Goal: Transaction & Acquisition: Purchase product/service

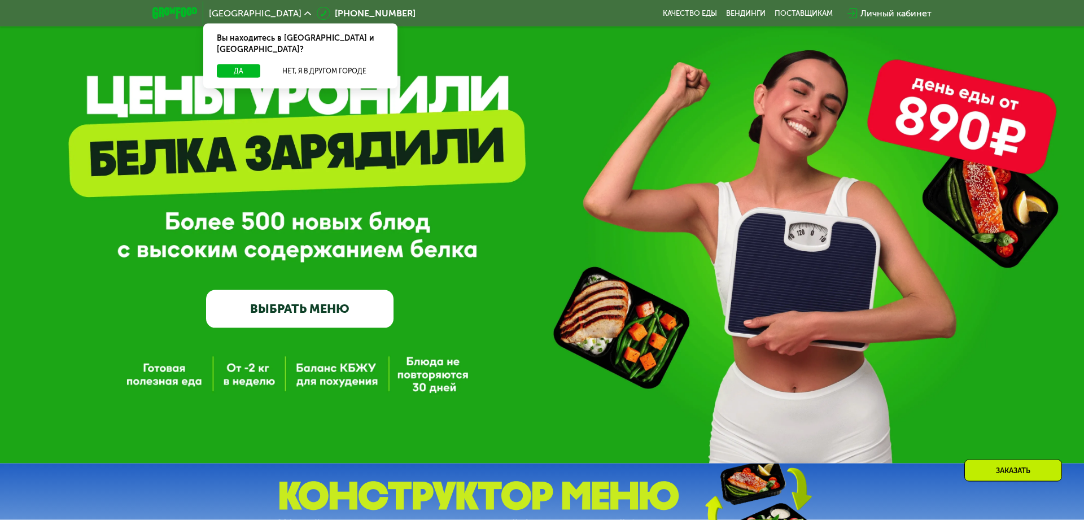
scroll to position [75, 0]
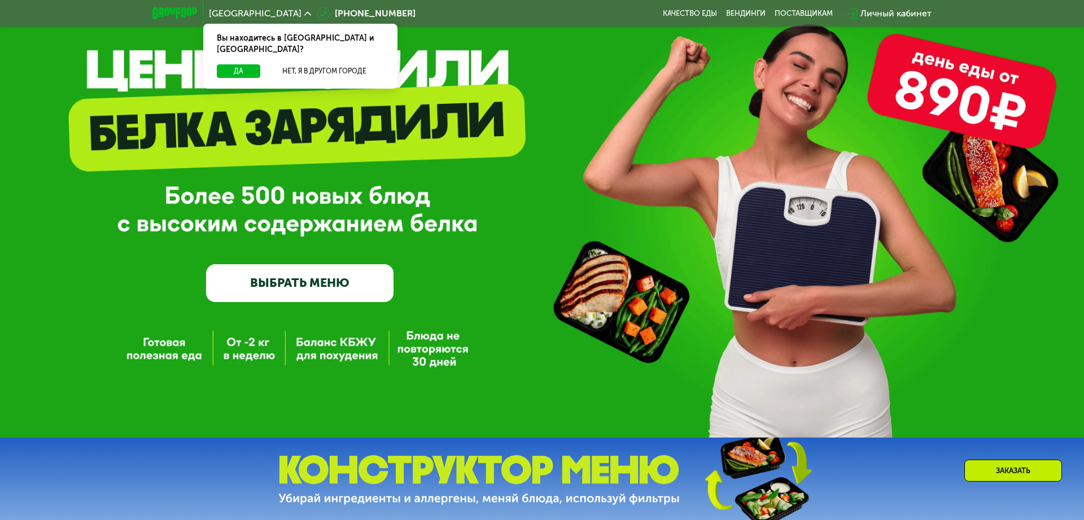
click at [287, 287] on link "ВЫБРАТЬ МЕНЮ" at bounding box center [299, 283] width 187 height 38
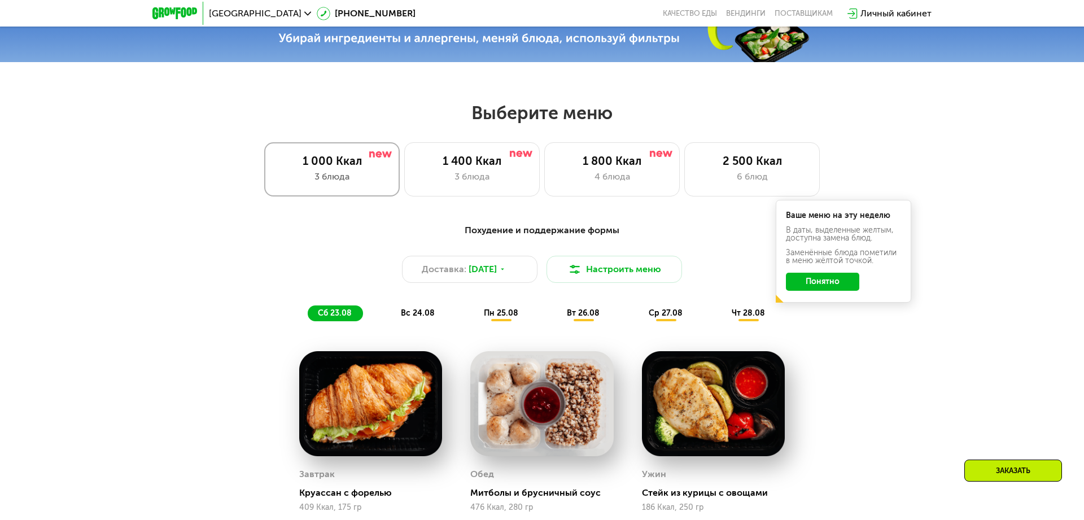
scroll to position [609, 0]
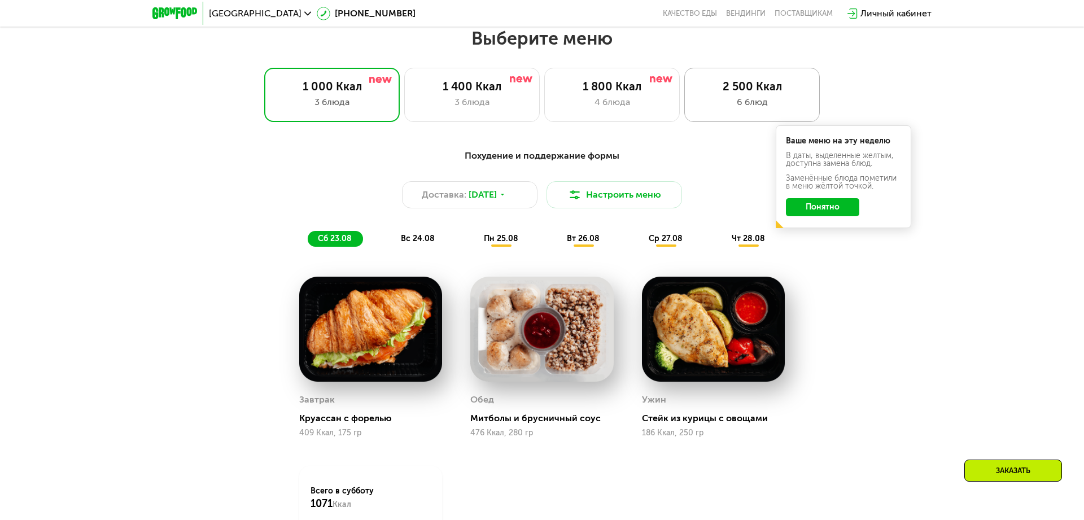
click at [707, 110] on div "2 500 Ккал 6 блюд" at bounding box center [752, 95] width 136 height 54
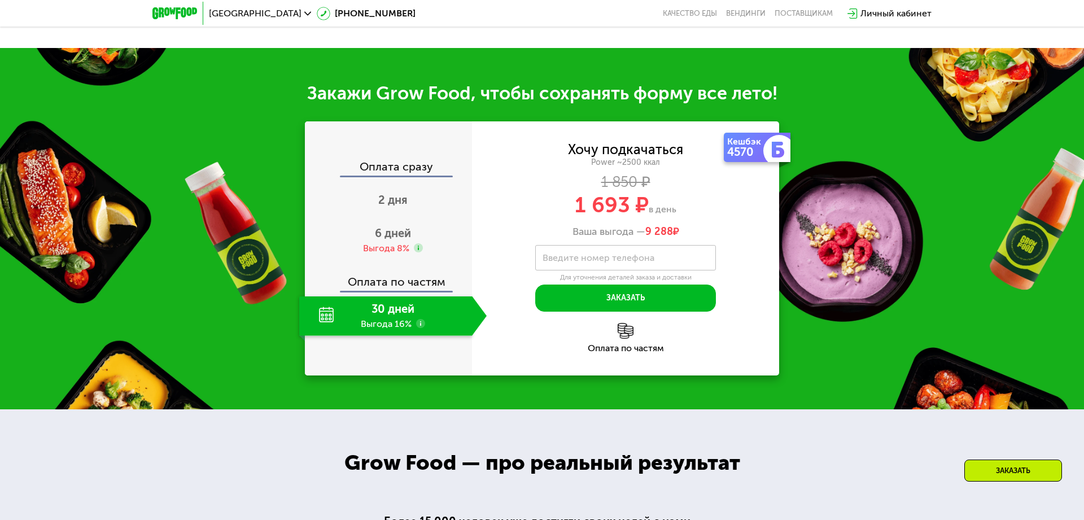
scroll to position [1280, 0]
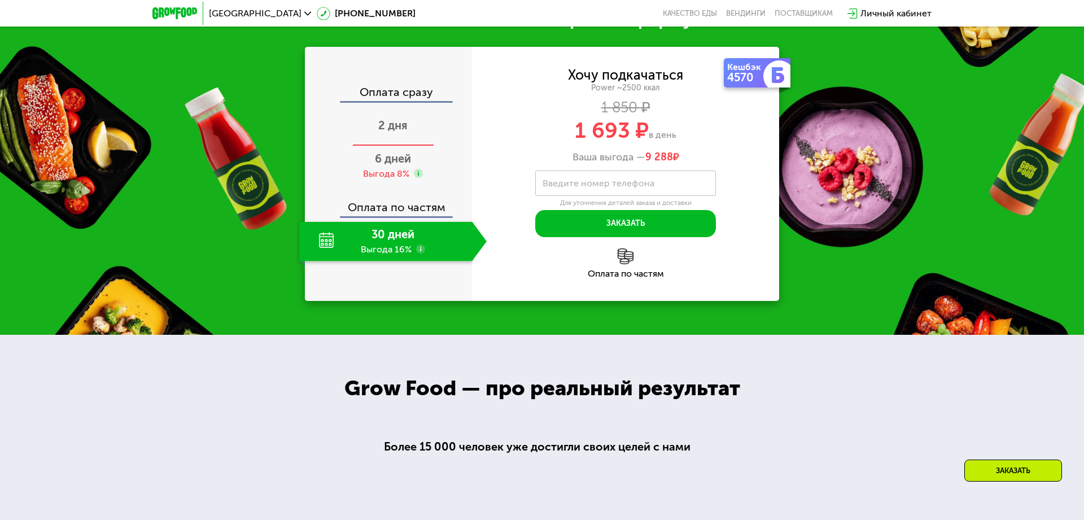
click at [388, 146] on div "2 дня" at bounding box center [392, 127] width 187 height 40
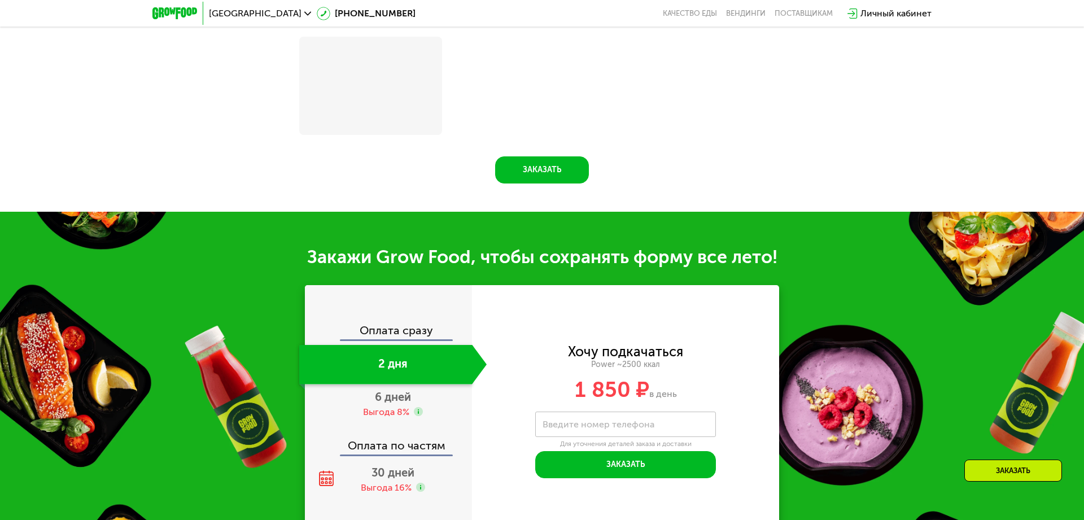
scroll to position [1332, 0]
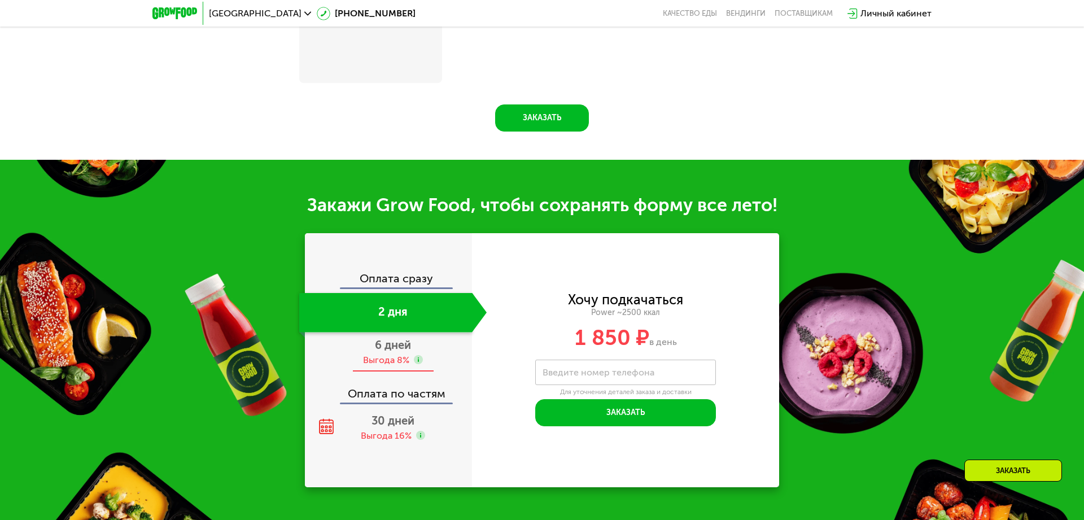
click at [401, 360] on div "Выгода 8%" at bounding box center [386, 360] width 46 height 12
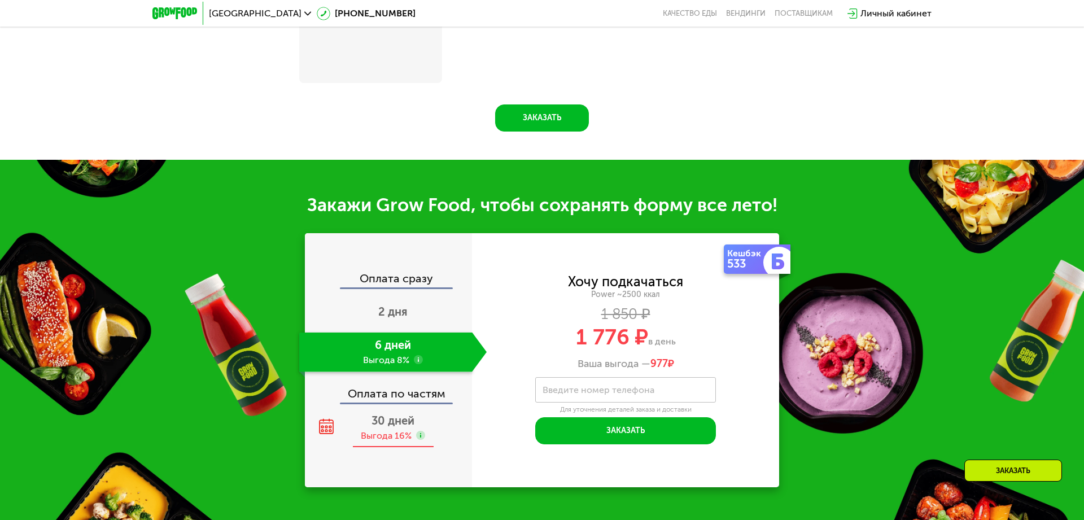
click at [393, 414] on span "30 дней" at bounding box center [393, 421] width 43 height 14
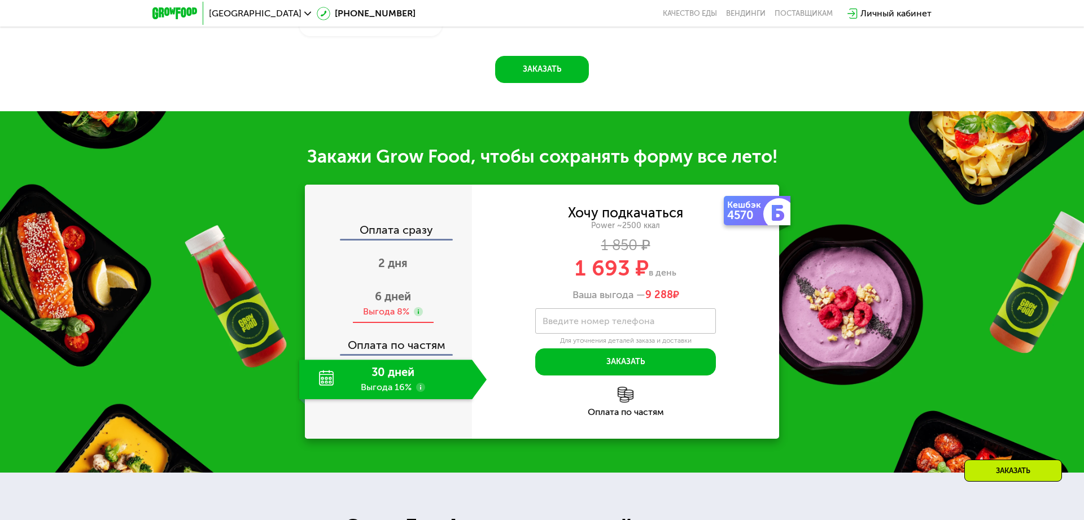
scroll to position [1280, 0]
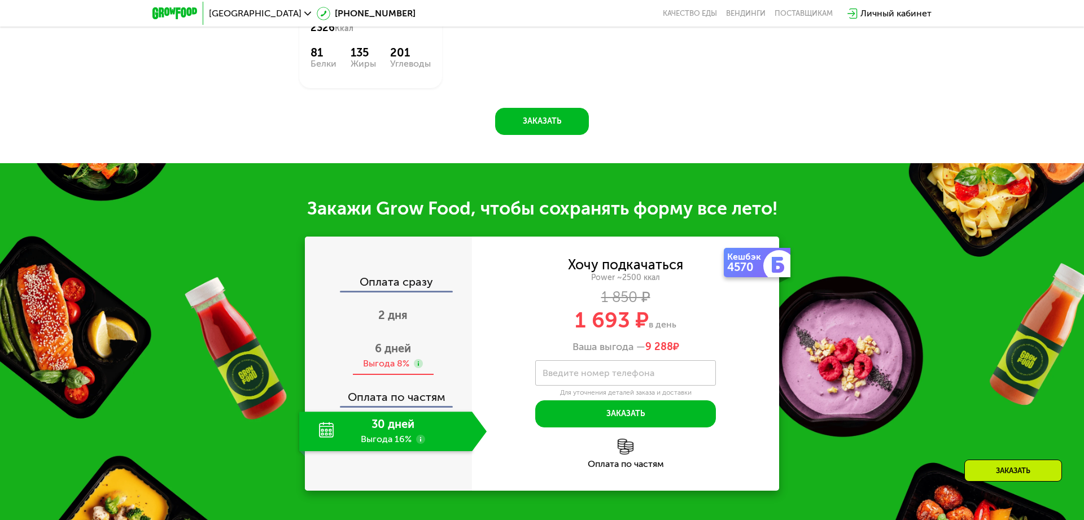
click at [392, 344] on span "6 дней" at bounding box center [393, 349] width 36 height 14
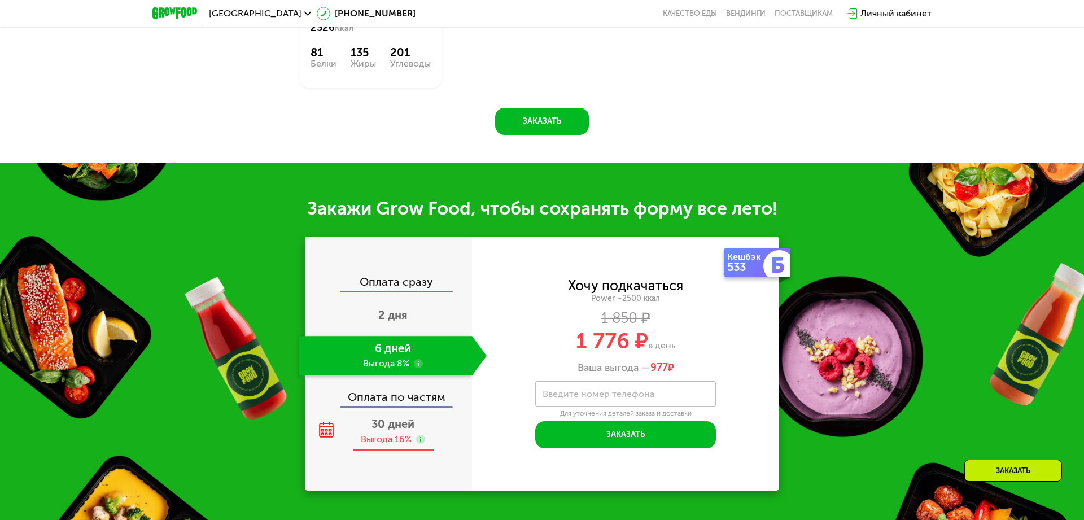
click at [384, 419] on span "30 дней" at bounding box center [393, 424] width 43 height 14
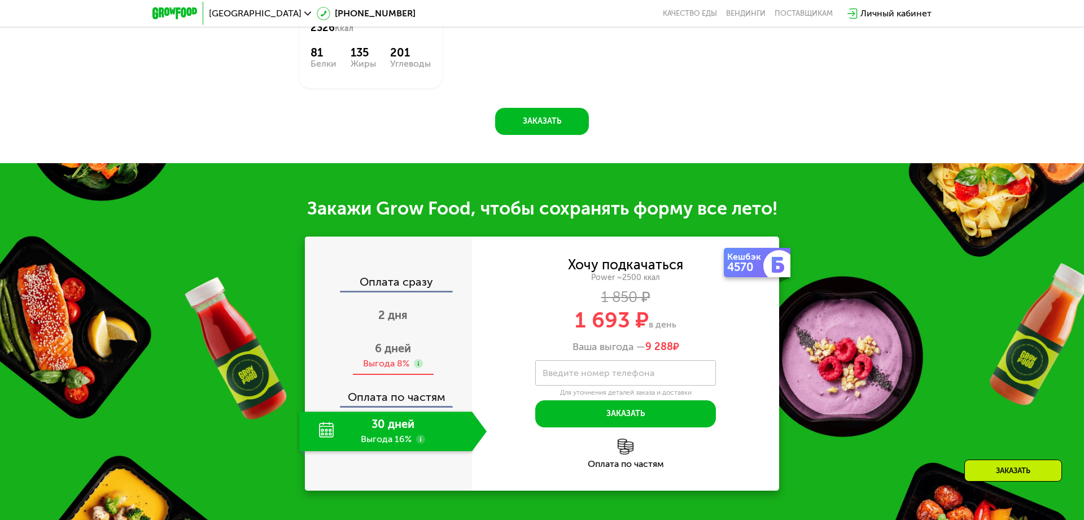
click at [388, 344] on span "6 дней" at bounding box center [393, 349] width 36 height 14
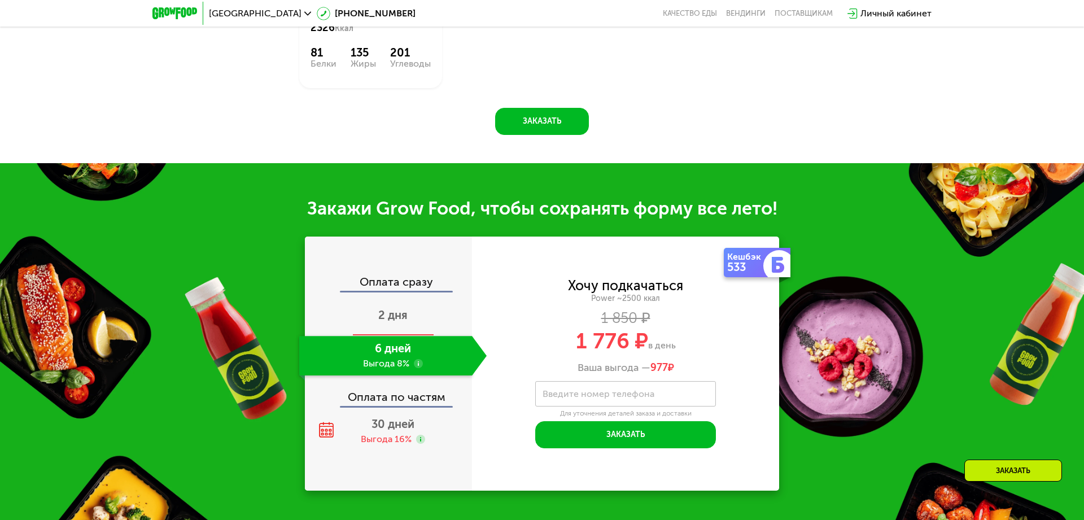
click at [388, 321] on div "2 дня" at bounding box center [392, 316] width 187 height 40
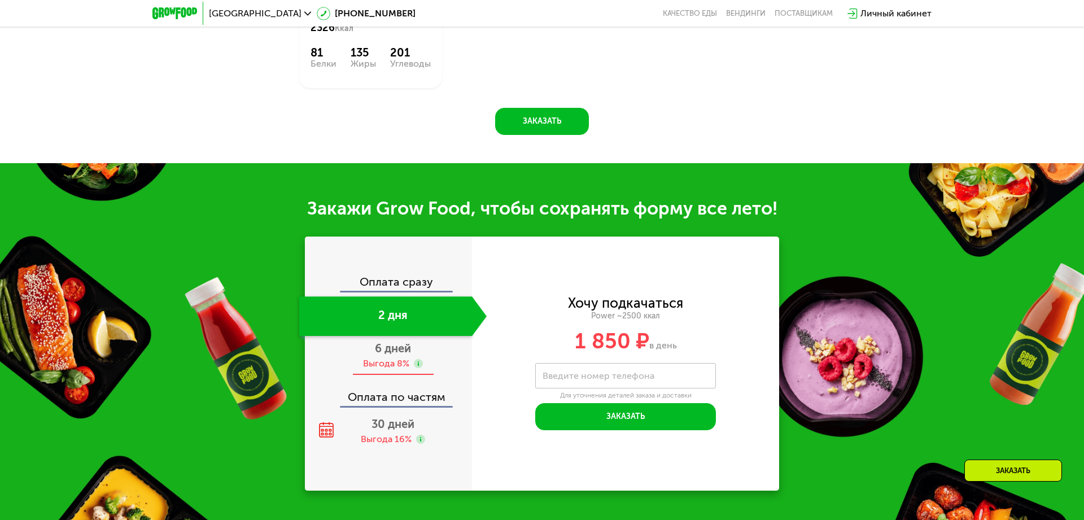
click at [393, 351] on div "6 дней Выгода 8%" at bounding box center [392, 356] width 187 height 40
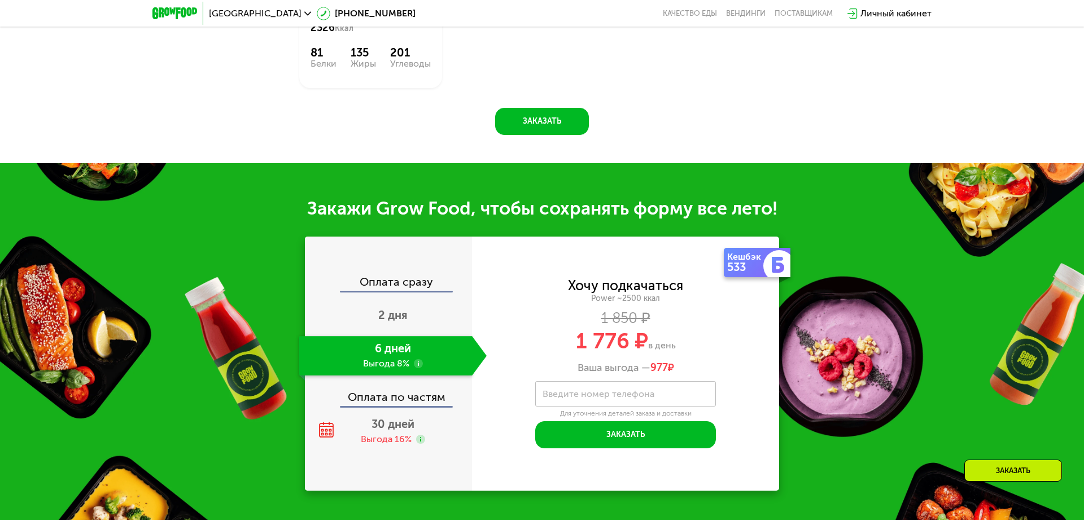
click at [393, 405] on div "Оплата сразу 2 дня 6 дней Выгода 8% Оплата по частям 30 дней Выгода 16%" at bounding box center [388, 363] width 167 height 175
click at [389, 433] on div "Выгода 16%" at bounding box center [386, 439] width 51 height 12
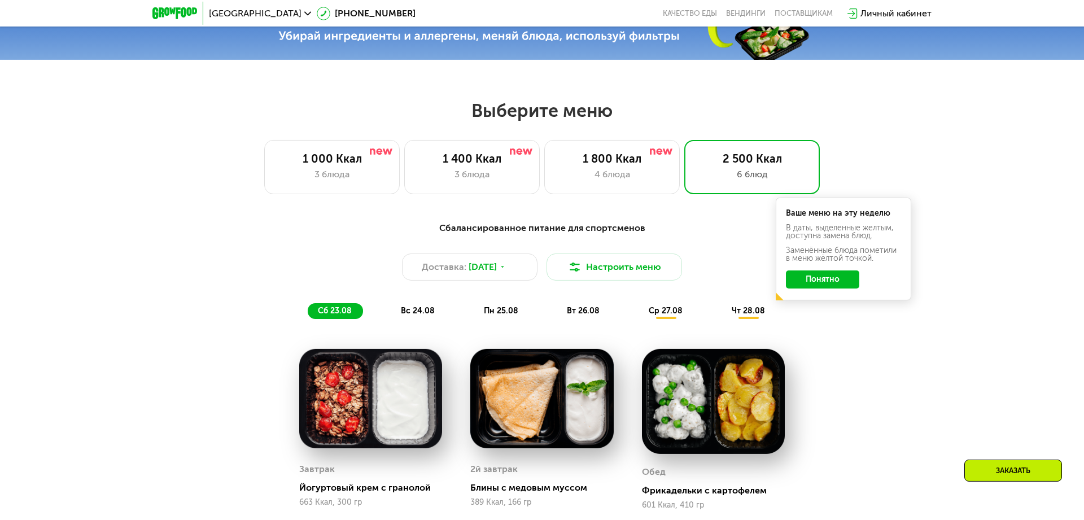
scroll to position [535, 0]
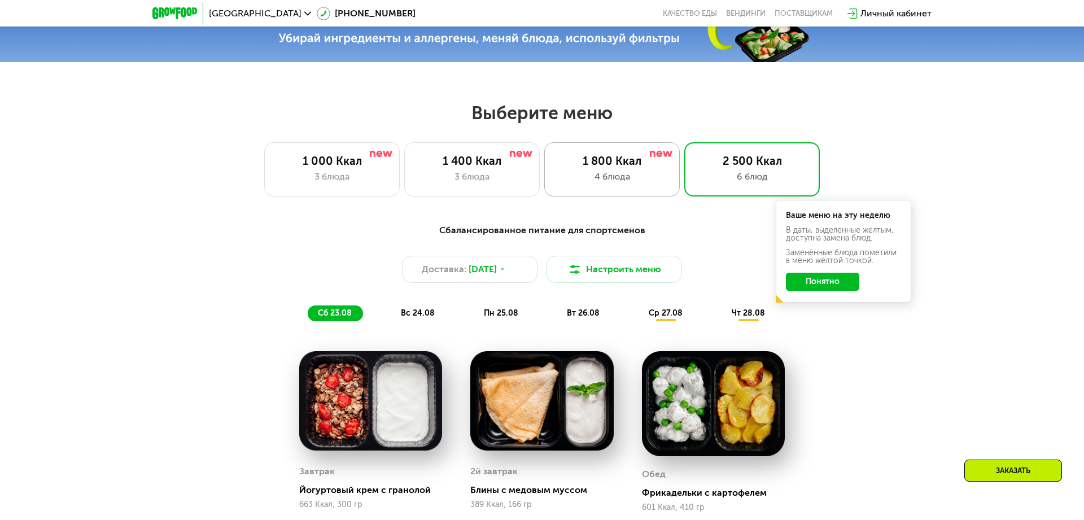
click at [606, 182] on div "4 блюда" at bounding box center [612, 177] width 112 height 14
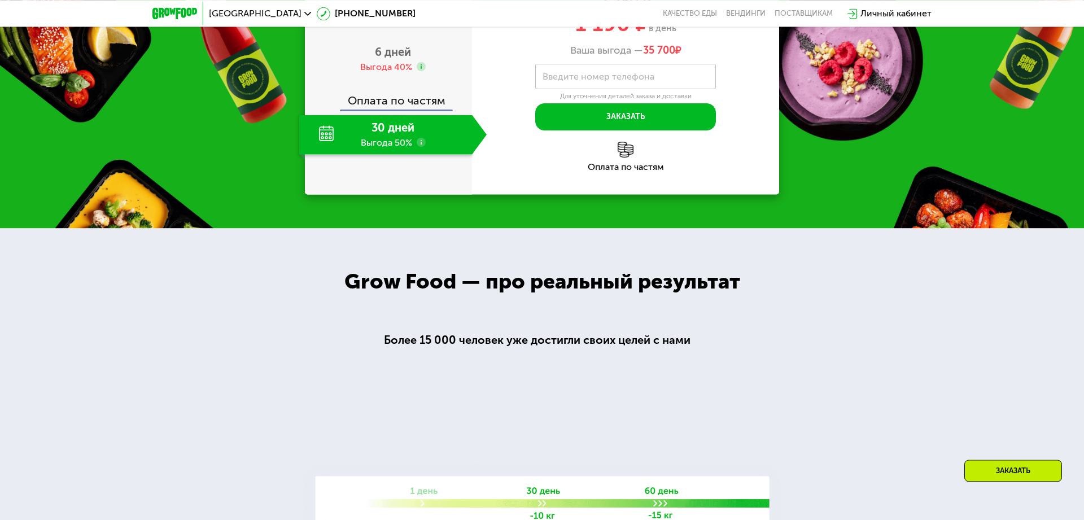
scroll to position [1280, 0]
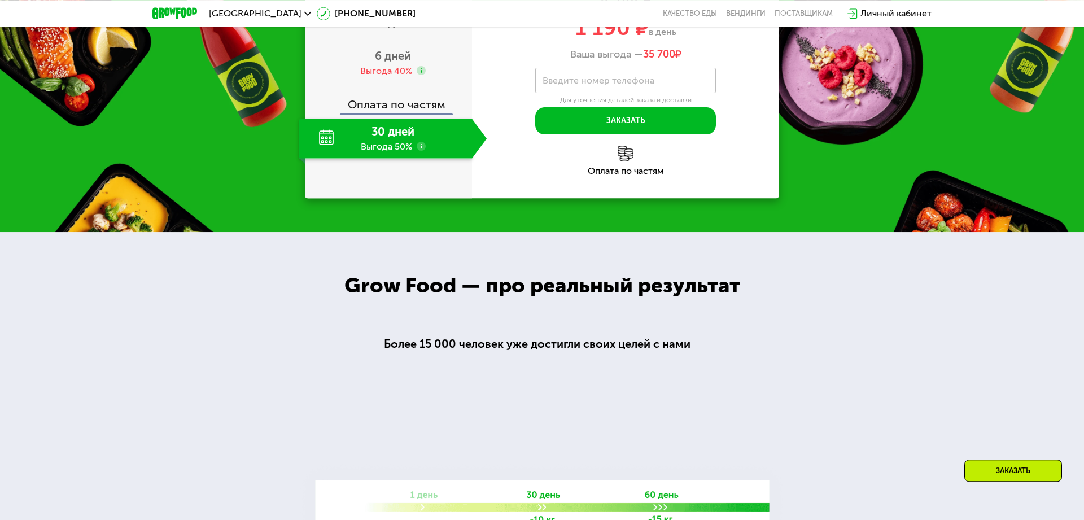
click at [384, 159] on div "30 дней Выгода 50%" at bounding box center [385, 139] width 173 height 40
click at [395, 63] on span "6 дней" at bounding box center [393, 56] width 36 height 14
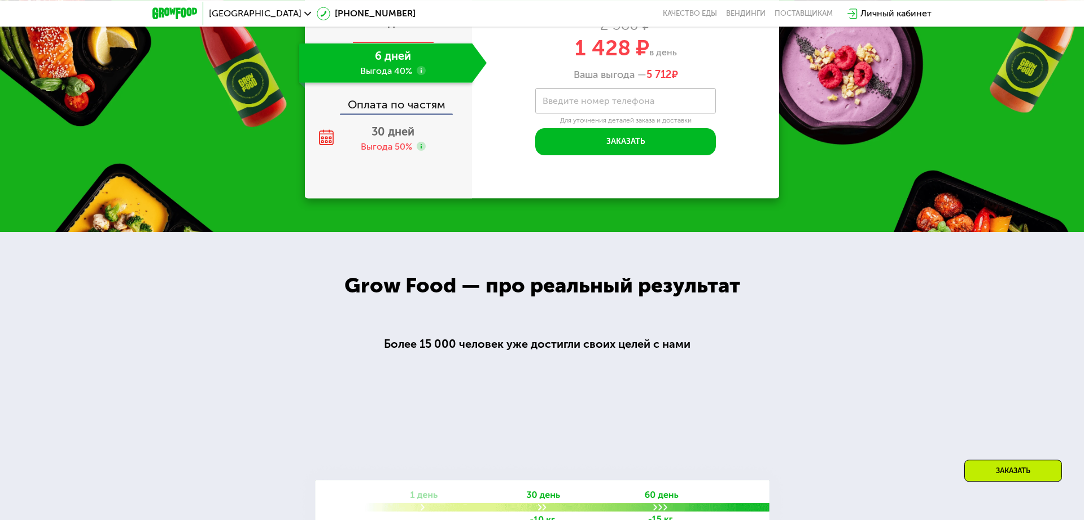
click at [397, 29] on span "2 дня" at bounding box center [392, 23] width 29 height 14
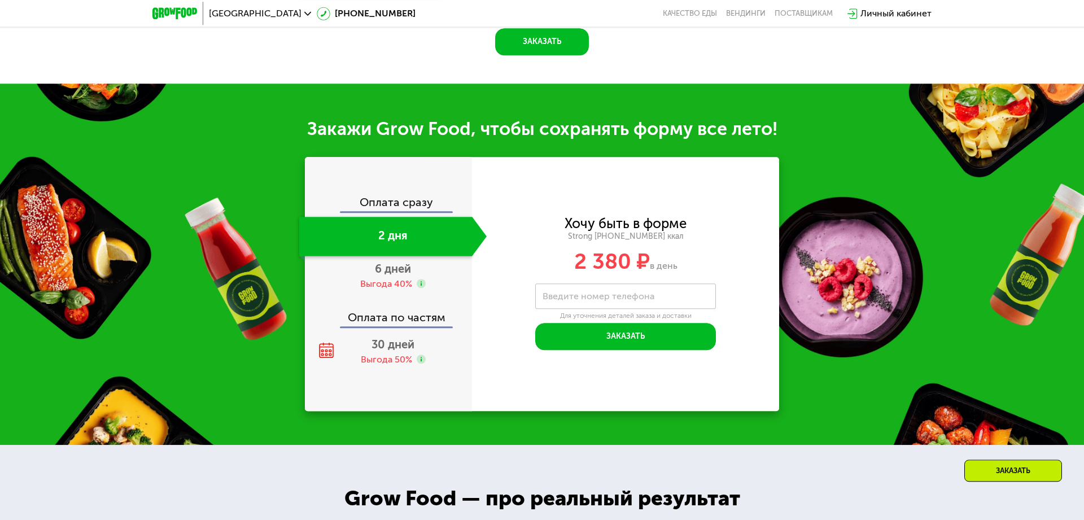
scroll to position [1331, 0]
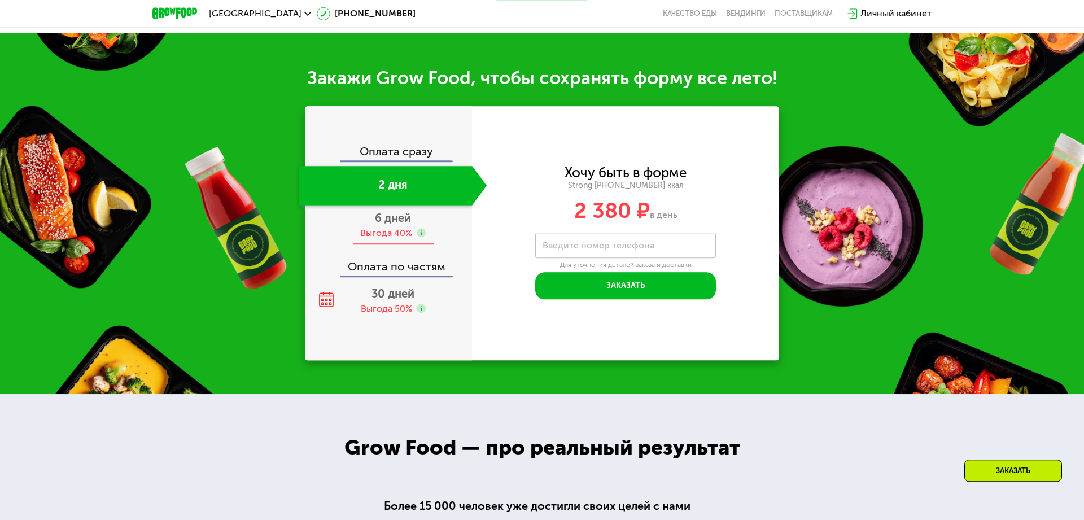
click at [381, 238] on div "6 дней Выгода 40%" at bounding box center [392, 226] width 187 height 40
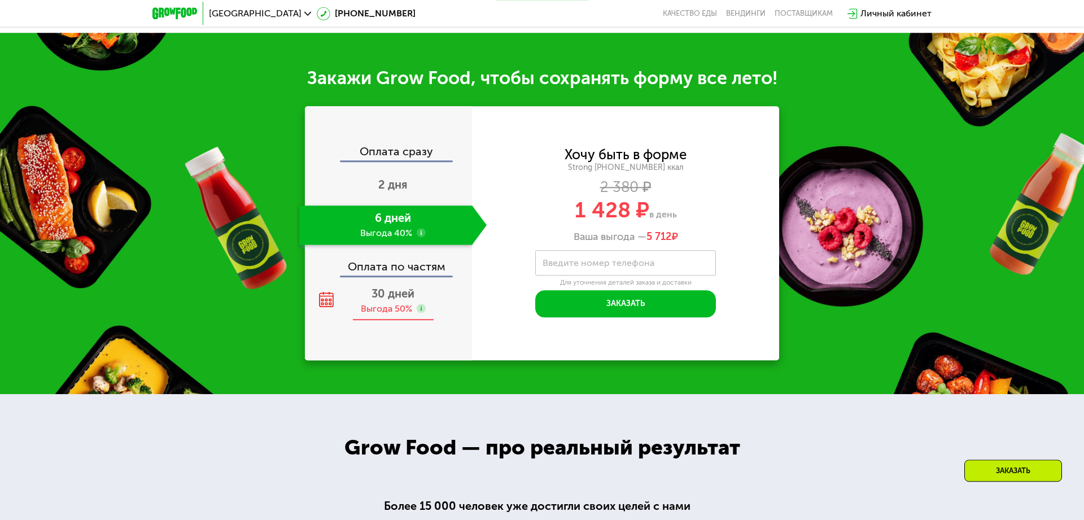
click at [383, 290] on span "30 дней" at bounding box center [393, 294] width 43 height 14
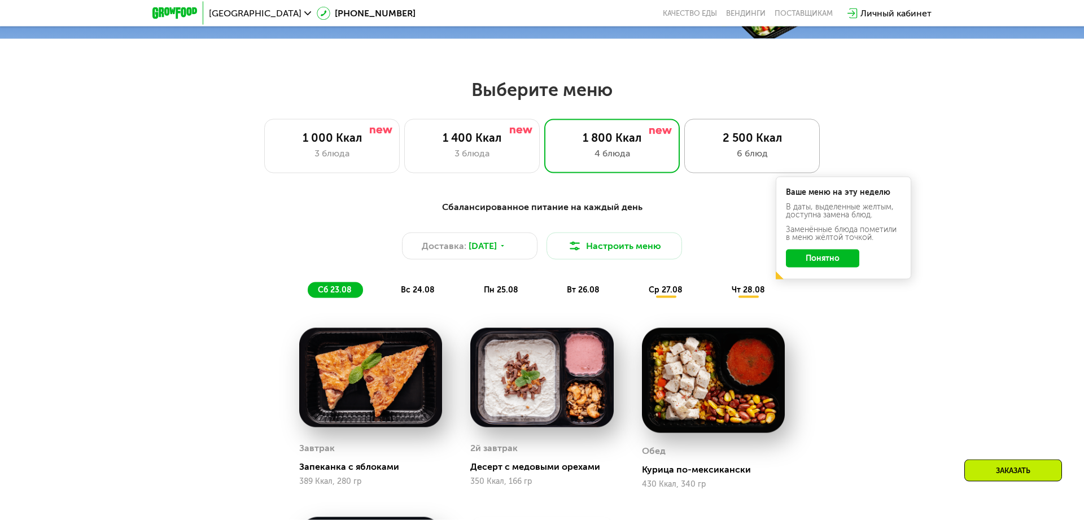
scroll to position [535, 0]
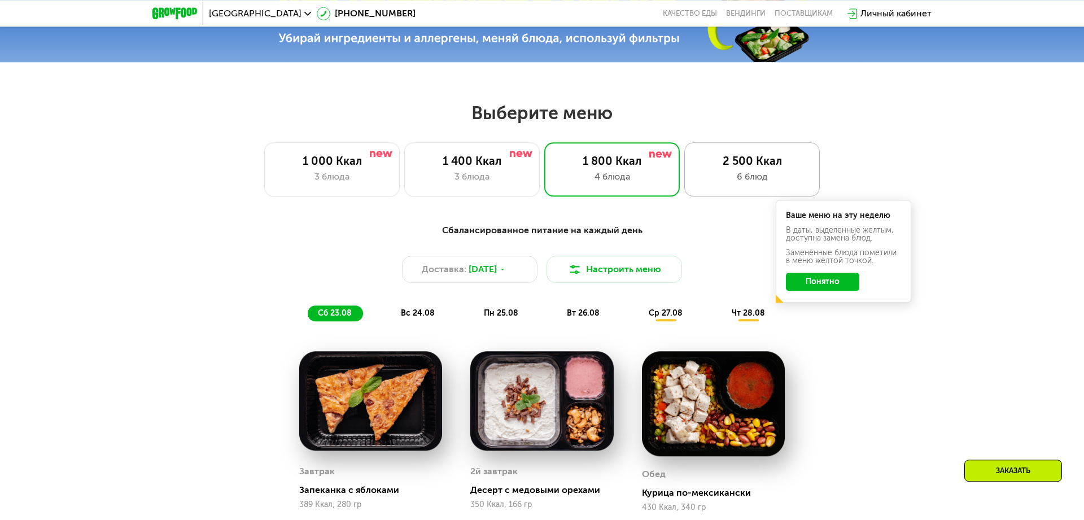
click at [731, 144] on div "2 500 Ккал 6 блюд" at bounding box center [752, 169] width 136 height 54
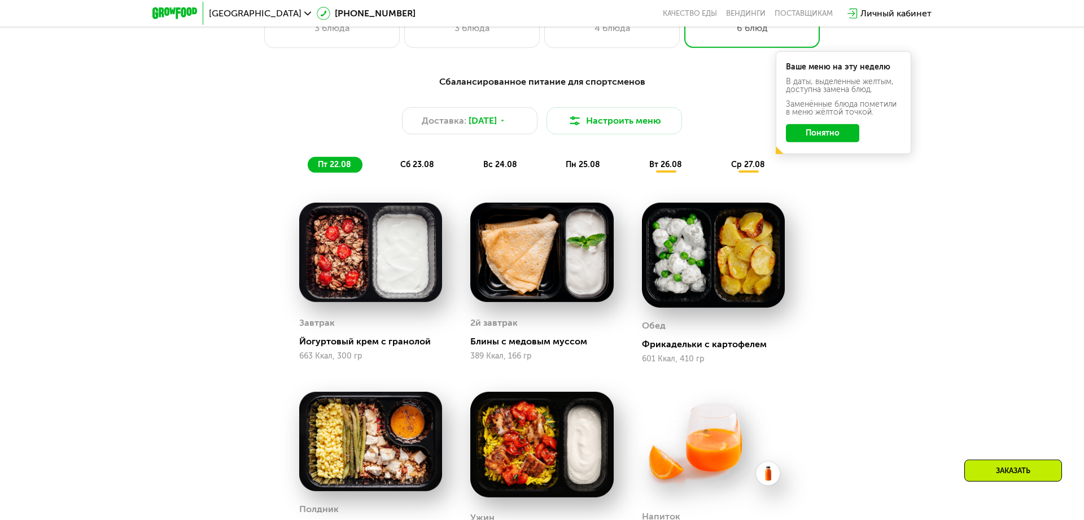
scroll to position [684, 0]
click at [429, 163] on span "сб 23.08" at bounding box center [417, 164] width 34 height 10
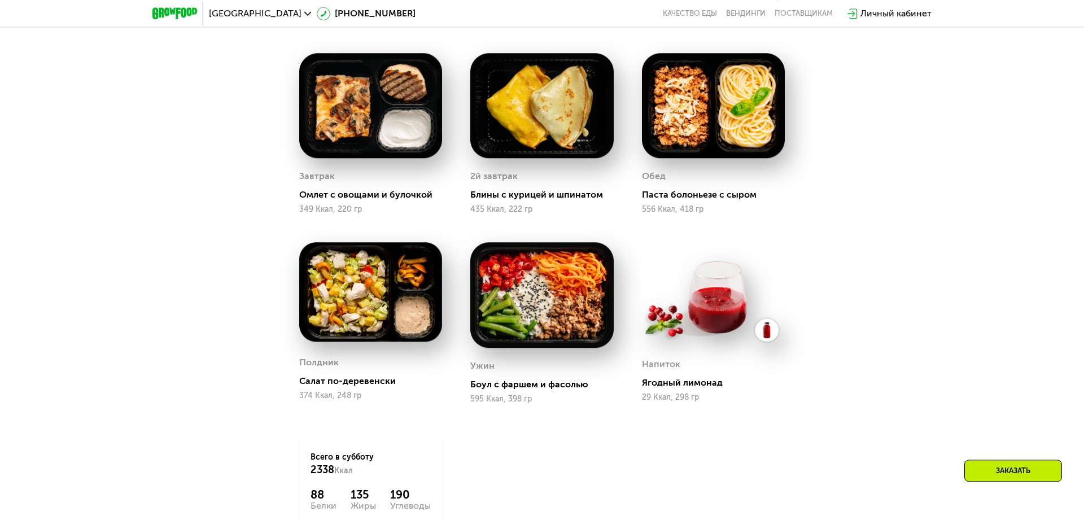
scroll to position [758, 0]
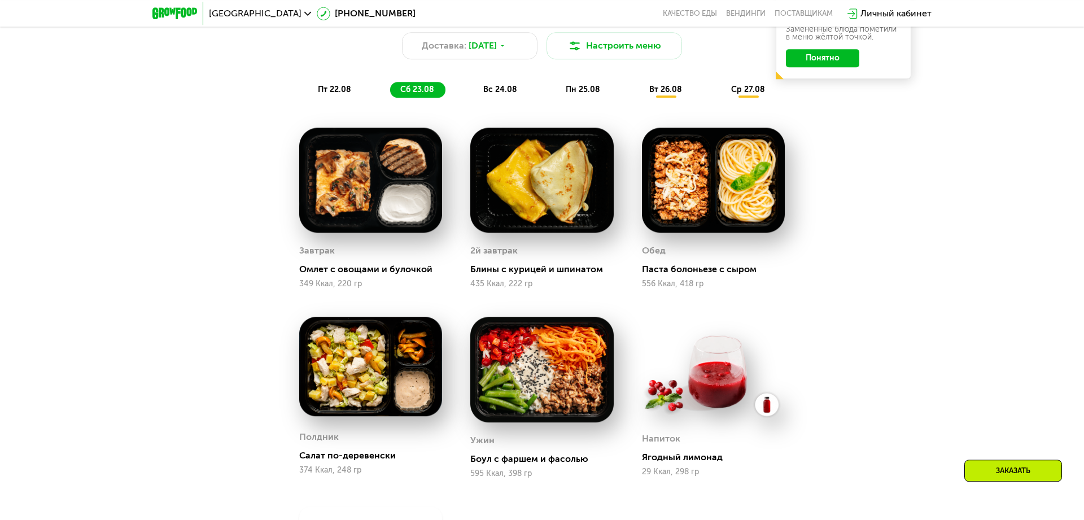
click at [500, 90] on span "вс 24.08" at bounding box center [500, 90] width 34 height 10
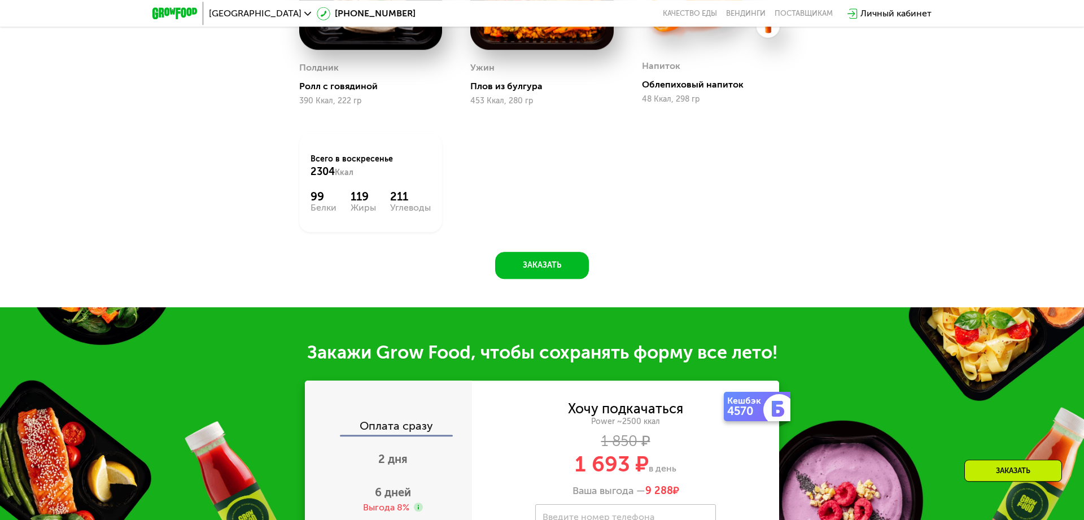
scroll to position [1429, 0]
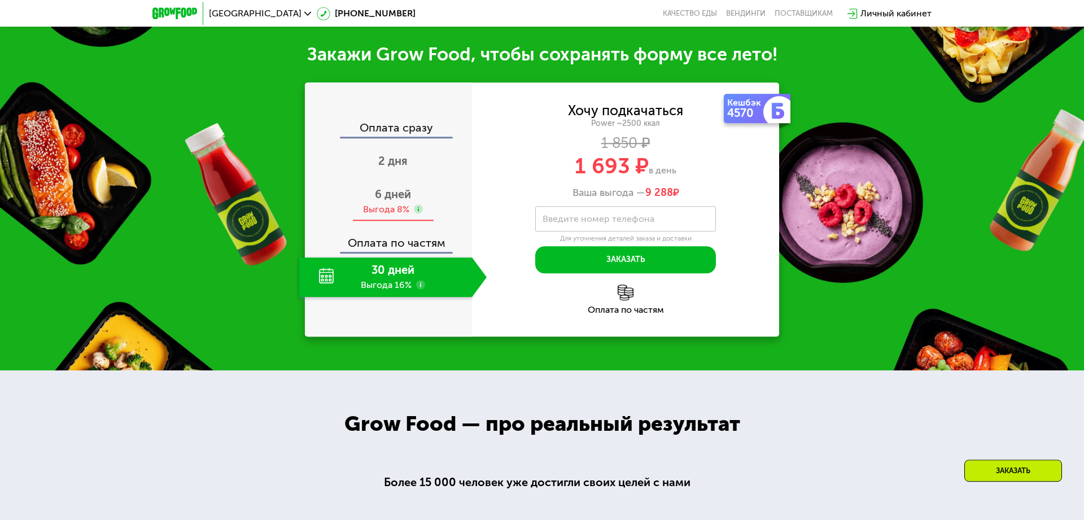
click at [412, 190] on div "6 дней Выгода 8%" at bounding box center [392, 202] width 187 height 40
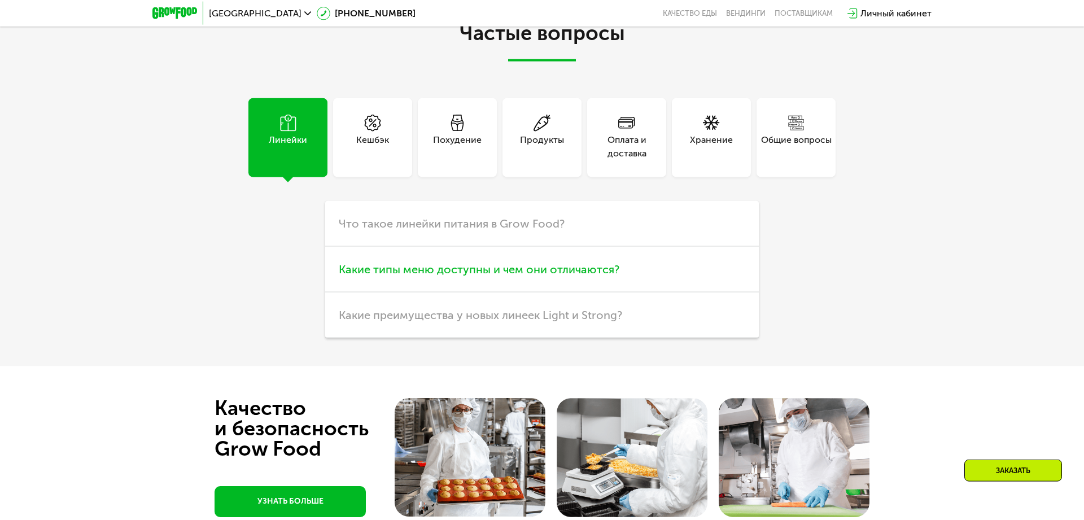
scroll to position [3218, 0]
